Goal: Task Accomplishment & Management: Use online tool/utility

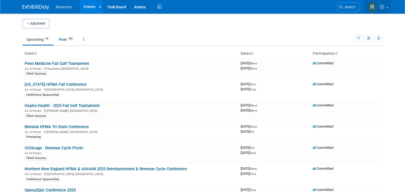
click at [391, 10] on link at bounding box center [377, 6] width 26 height 13
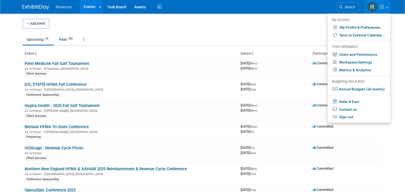
click at [86, 9] on link "Events" at bounding box center [90, 6] width 20 height 13
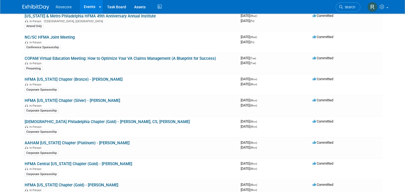
scroll to position [268, 0]
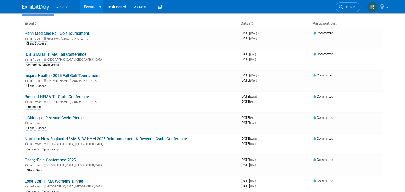
click at [2, 91] on body "Revecore Events Add Event Bulk Upload Events Shareable Event Boards Recently Vi…" at bounding box center [202, 66] width 405 height 192
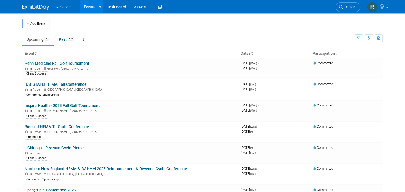
click at [166, 32] on td "Upcoming 34 Past 250 All Events 284 Past and Upcoming Grouped Annually Events g…" at bounding box center [188, 36] width 332 height 17
click at [167, 32] on td "Upcoming 34 Past 250 All Events 284 Past and Upcoming Grouped Annually Events g…" at bounding box center [188, 36] width 332 height 17
click at [84, 8] on link "Events" at bounding box center [90, 6] width 20 height 13
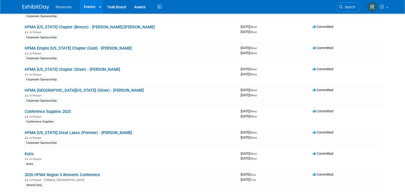
scroll to position [478, 0]
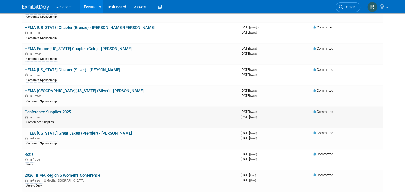
click at [53, 110] on link "Conference Supplies 2025" at bounding box center [48, 112] width 46 height 5
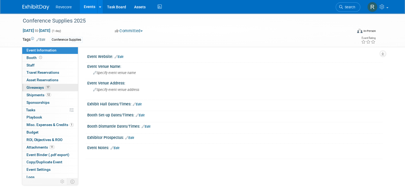
click at [59, 87] on link "17 Giveaways 17" at bounding box center [50, 87] width 56 height 7
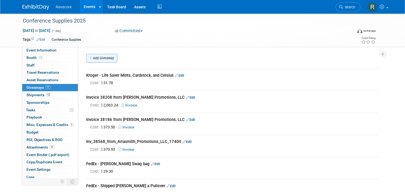
click at [103, 55] on link "Add Giveaway" at bounding box center [101, 58] width 31 height 9
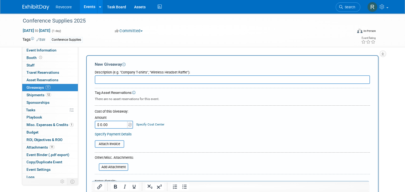
click at [145, 75] on input "text" at bounding box center [232, 79] width 275 height 9
paste input "Total Bourbon - Shipped Blantons to Tyler Sanders for Unity Health and Meditech…"
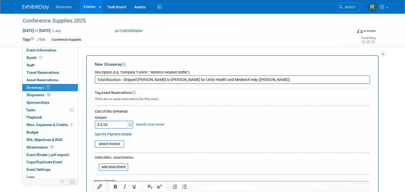
type input "Total Bourbon - Shipped Blantons to Tyler Sanders for Unity Health and Meditech…"
click at [111, 126] on input "$ 0.00" at bounding box center [111, 124] width 33 height 8
type input "$ 318.78"
click at [225, 116] on div "Amount $ 318.78 Specify Cost Center Cost Center -- Not Specified --" at bounding box center [232, 121] width 275 height 14
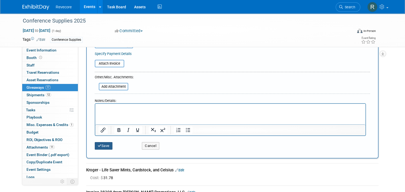
click at [100, 143] on button "Save" at bounding box center [104, 145] width 18 height 7
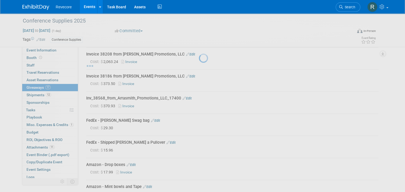
scroll to position [375, 0]
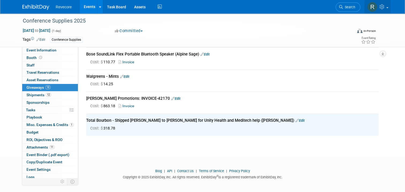
click at [386, 6] on icon at bounding box center [383, 6] width 6 height 5
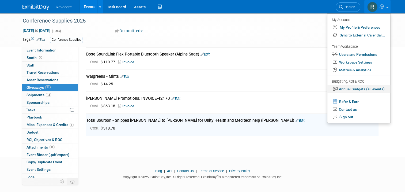
click at [364, 89] on link "Annual Budgets (all events)" at bounding box center [358, 89] width 63 height 8
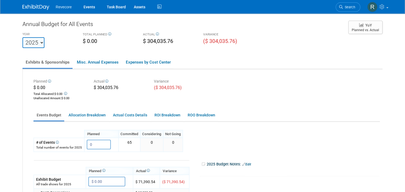
click at [296, 87] on div "Planned $ 0.00 Total Allocated: $ 0.00 Unallocated Amount : $ 0.00 Actual $ 304…" at bounding box center [206, 89] width 354 height 24
